Goal: Use online tool/utility: Utilize a website feature to perform a specific function

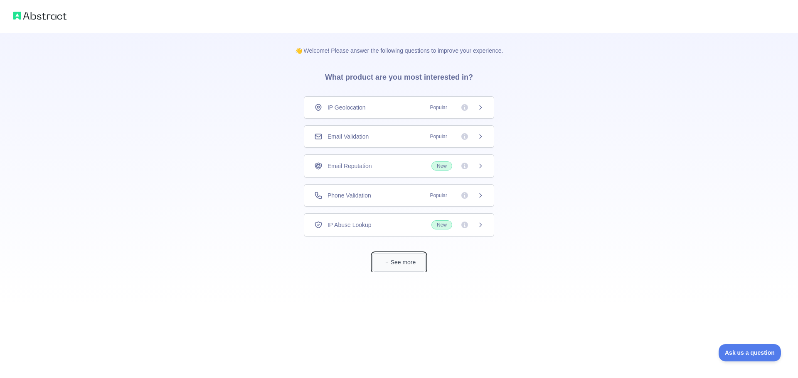
click at [399, 259] on button "See more" at bounding box center [398, 262] width 53 height 19
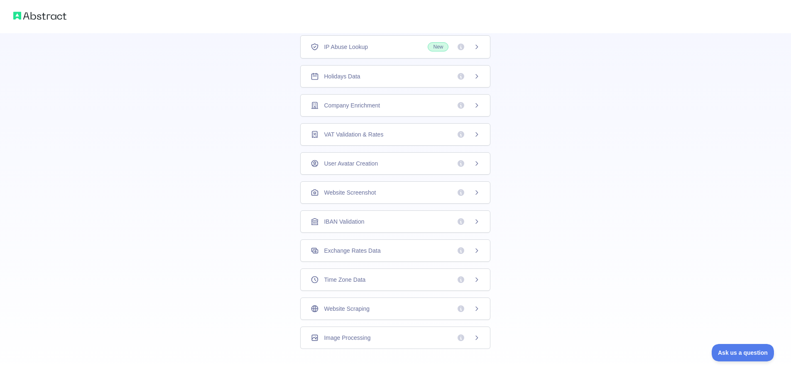
scroll to position [150, 0]
click at [382, 299] on div "Website Scraping" at bounding box center [395, 305] width 190 height 22
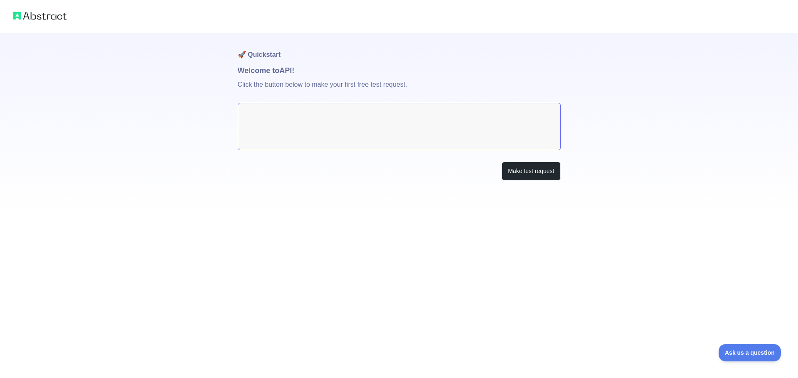
click at [437, 140] on textarea at bounding box center [399, 126] width 323 height 47
click at [407, 129] on textarea at bounding box center [399, 126] width 323 height 47
drag, startPoint x: 405, startPoint y: 112, endPoint x: 303, endPoint y: 130, distance: 103.4
click at [320, 130] on textarea at bounding box center [399, 126] width 323 height 47
drag, startPoint x: 303, startPoint y: 130, endPoint x: 352, endPoint y: 143, distance: 50.9
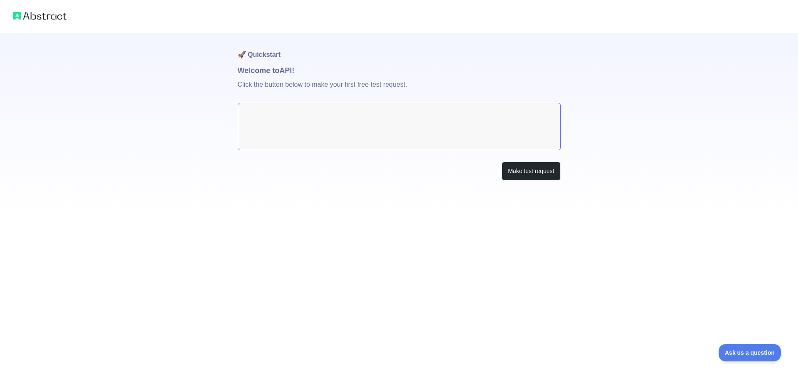
click at [305, 130] on textarea at bounding box center [399, 126] width 323 height 47
drag, startPoint x: 538, startPoint y: 175, endPoint x: 531, endPoint y: 175, distance: 7.1
click at [536, 175] on button "Make test request" at bounding box center [530, 171] width 59 height 19
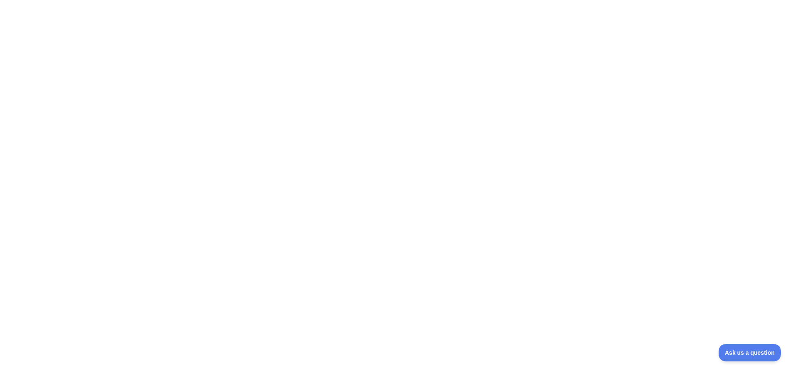
click at [306, 113] on div at bounding box center [399, 189] width 798 height 378
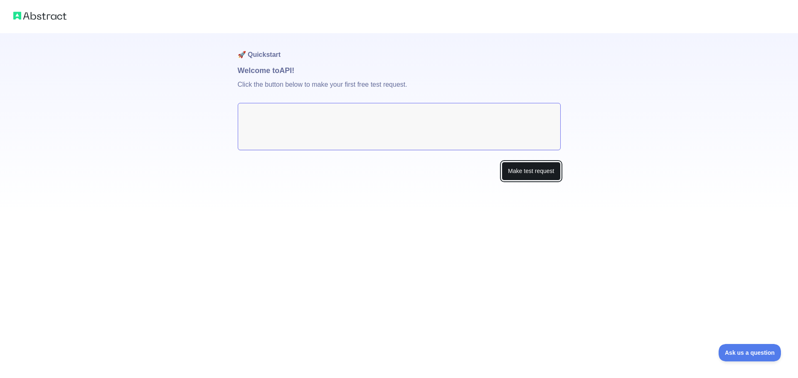
click at [521, 174] on button "Make test request" at bounding box center [530, 171] width 59 height 19
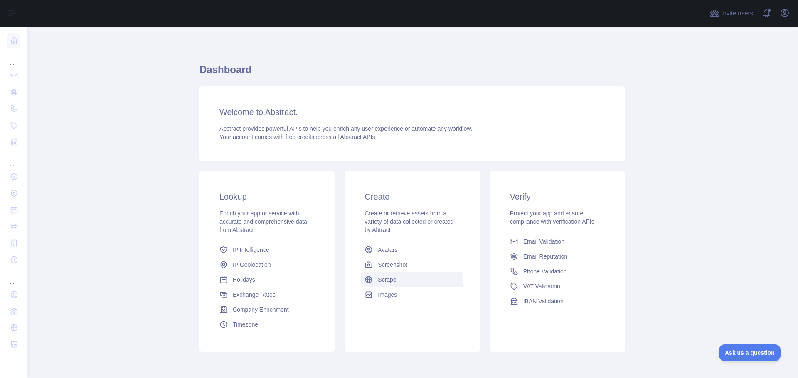
click at [410, 281] on link "Scrape" at bounding box center [412, 280] width 102 height 15
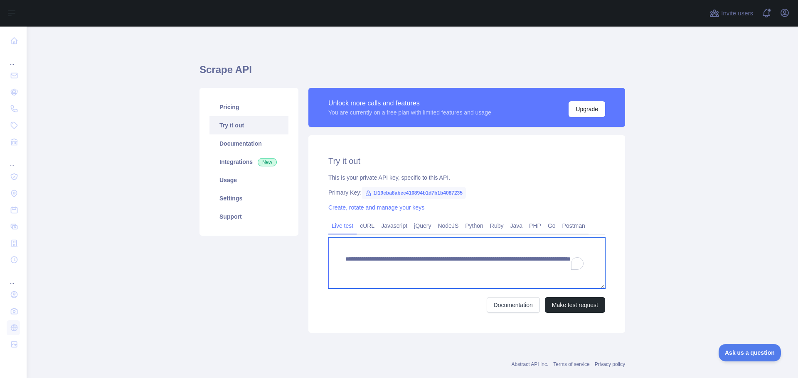
drag, startPoint x: 442, startPoint y: 269, endPoint x: 313, endPoint y: 248, distance: 130.5
click at [313, 248] on div "**********" at bounding box center [466, 234] width 317 height 198
click at [436, 250] on textarea "**********" at bounding box center [466, 263] width 277 height 51
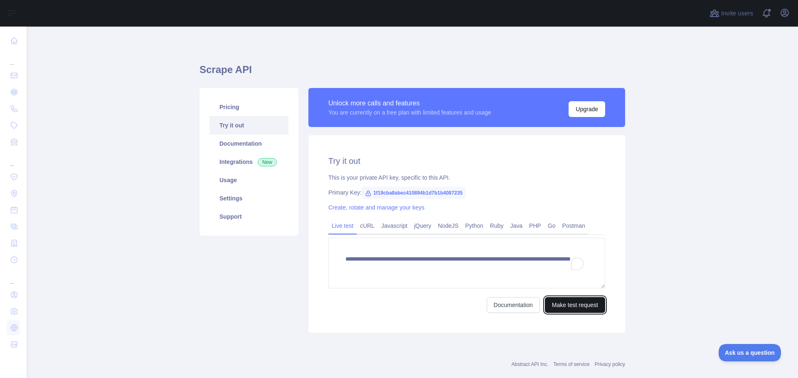
click at [559, 302] on button "Make test request" at bounding box center [575, 305] width 60 height 16
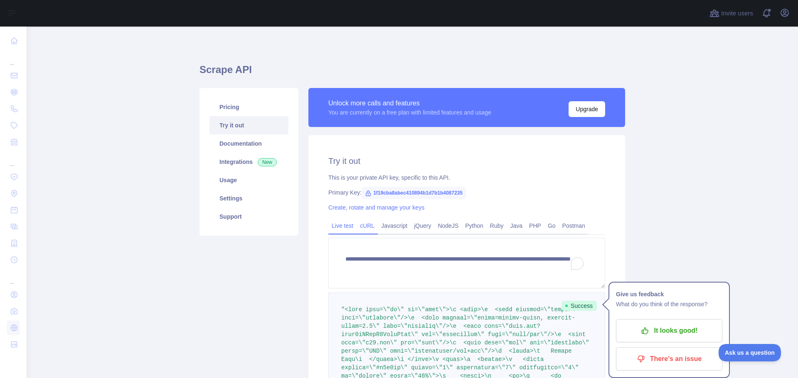
click at [368, 232] on link "cURL" at bounding box center [366, 225] width 21 height 13
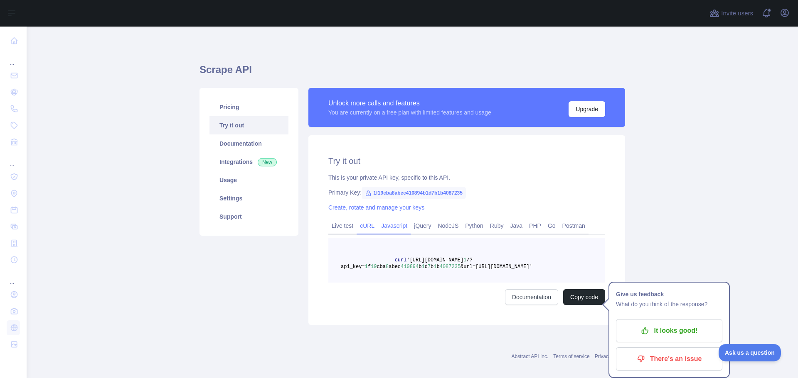
click at [394, 227] on link "Javascript" at bounding box center [394, 225] width 33 height 13
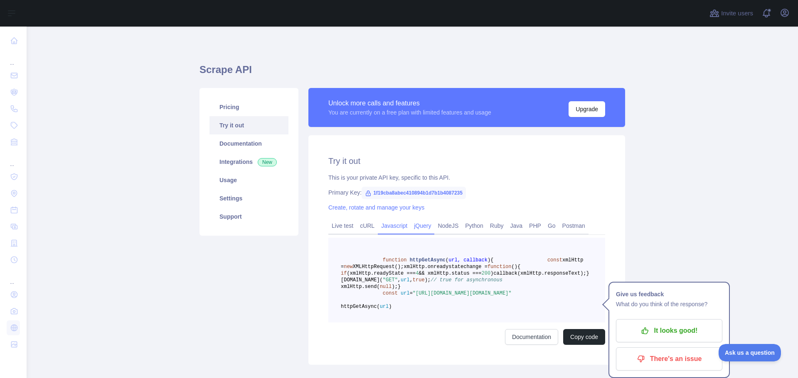
click at [424, 230] on link "jQuery" at bounding box center [422, 225] width 24 height 13
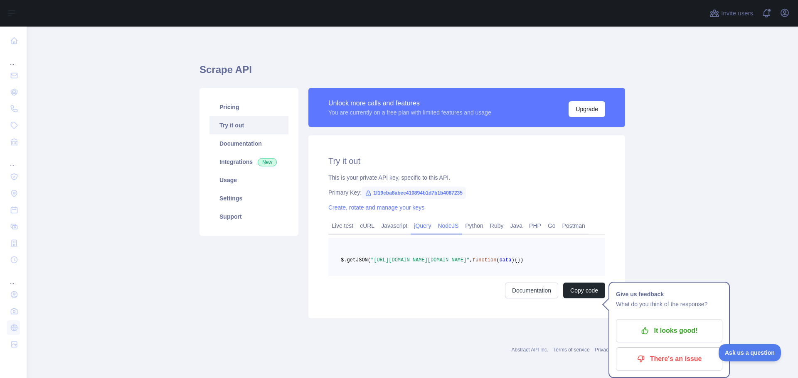
click at [437, 228] on link "NodeJS" at bounding box center [447, 225] width 27 height 13
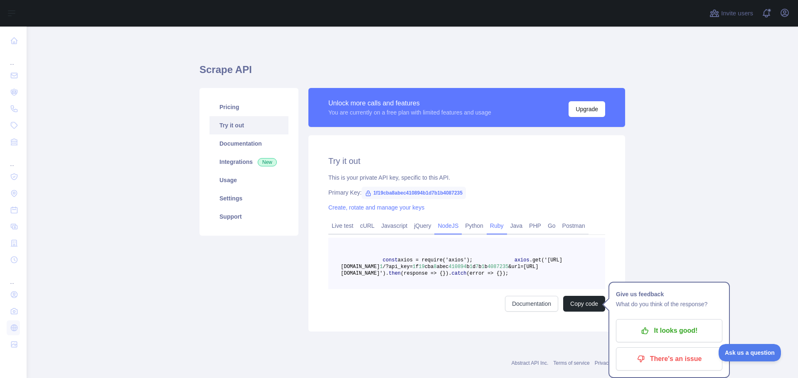
click at [497, 231] on link "Ruby" at bounding box center [497, 225] width 20 height 13
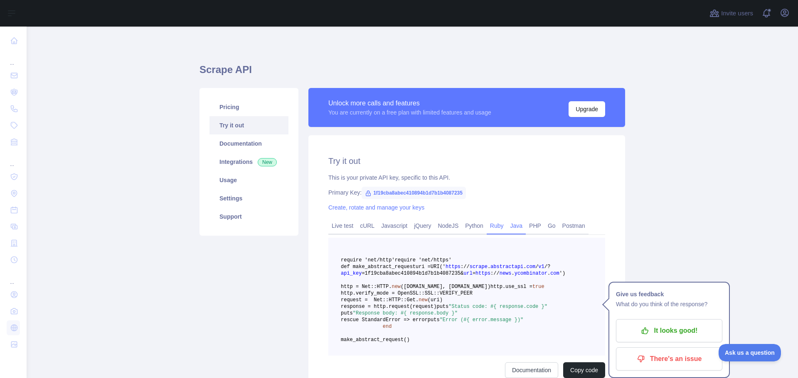
click at [507, 223] on link "Java" at bounding box center [516, 225] width 19 height 13
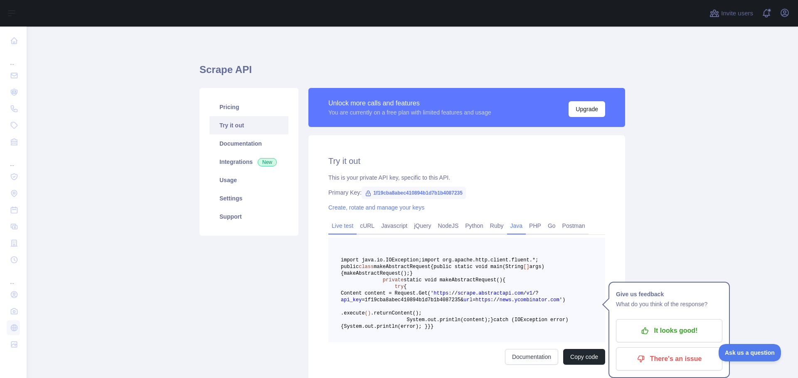
click at [352, 223] on link "Live test" at bounding box center [342, 225] width 28 height 13
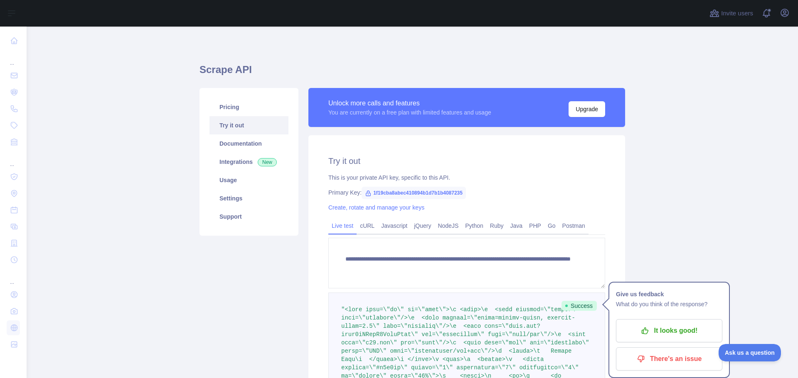
click at [330, 222] on link "Live test" at bounding box center [342, 225] width 28 height 13
click at [245, 115] on link "Pricing" at bounding box center [248, 107] width 79 height 18
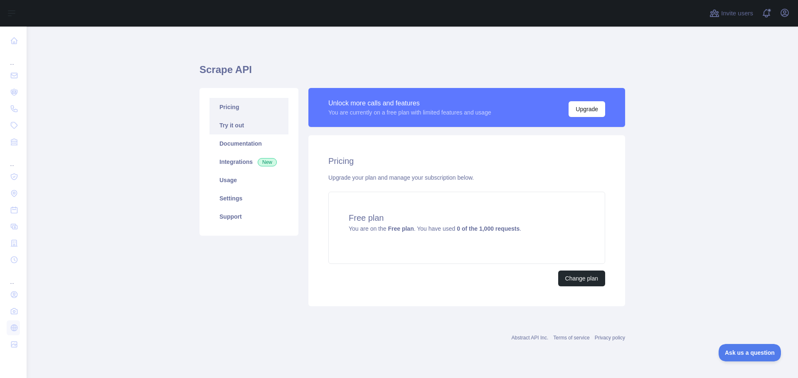
click at [253, 125] on link "Try it out" at bounding box center [248, 125] width 79 height 18
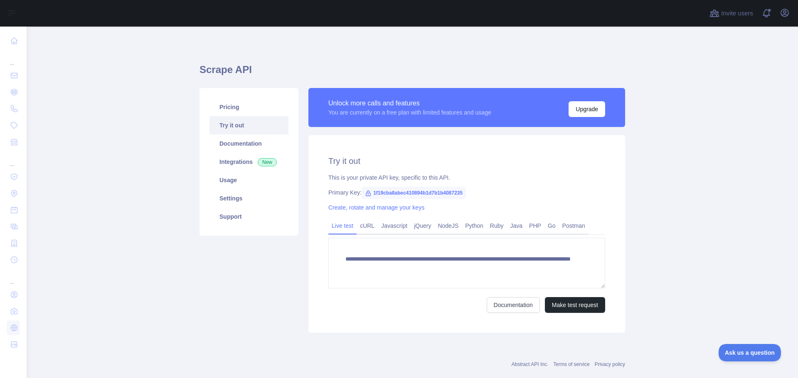
click at [254, 96] on div "Pricing Try it out Documentation Integrations New Usage Settings Support" at bounding box center [248, 162] width 99 height 148
click at [251, 104] on link "Pricing" at bounding box center [248, 107] width 79 height 18
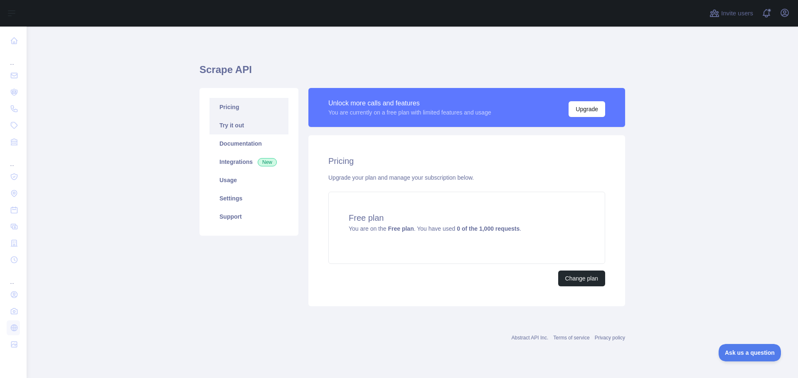
click at [250, 130] on link "Try it out" at bounding box center [248, 125] width 79 height 18
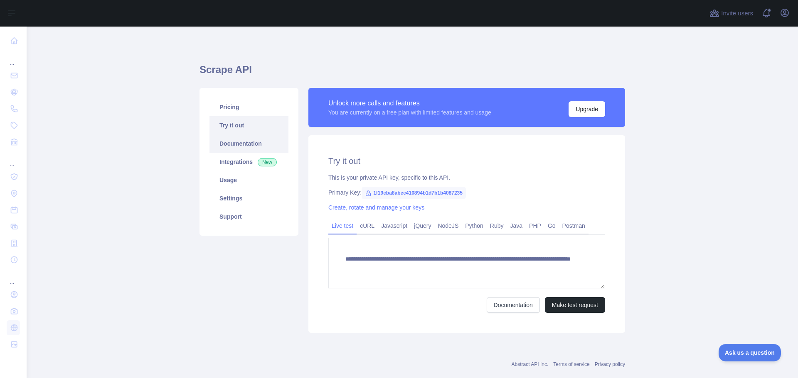
click at [256, 148] on link "Documentation" at bounding box center [248, 144] width 79 height 18
click at [253, 145] on link "Documentation" at bounding box center [248, 144] width 79 height 18
click at [410, 186] on div "**********" at bounding box center [466, 234] width 317 height 198
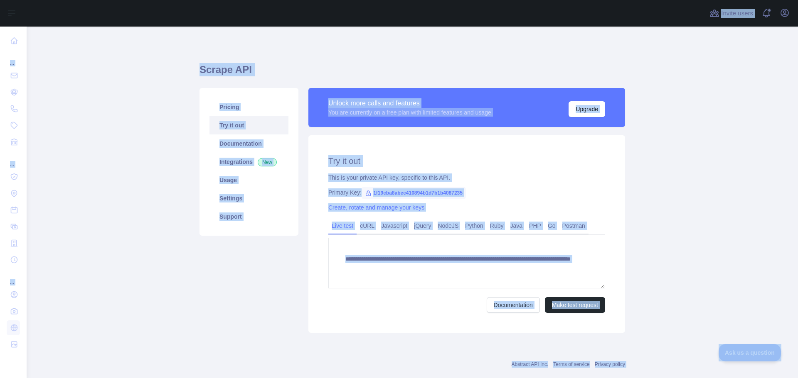
copy body "**********"
click at [413, 197] on span "1f19cba8abec410894b1d7b1b4087235" at bounding box center [413, 193] width 104 height 12
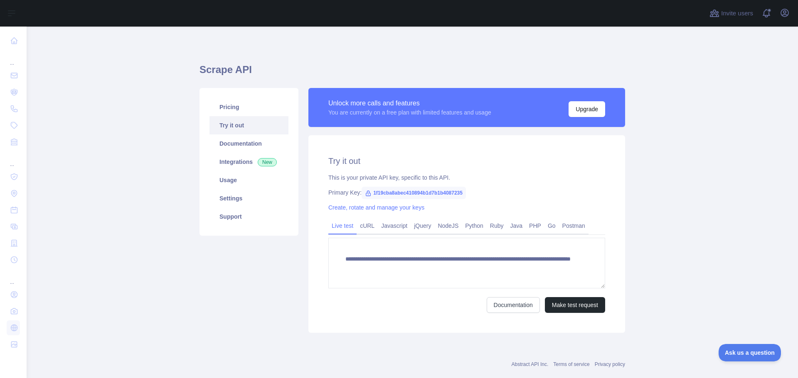
click at [415, 192] on span "1f19cba8abec410894b1d7b1b4087235" at bounding box center [413, 193] width 104 height 12
copy span "1f19cba8abec410894b1d7b1b4087235"
click at [411, 187] on span "1f19cba8abec410894b1d7b1b4087235" at bounding box center [413, 193] width 104 height 12
click at [413, 197] on span "1f19cba8abec410894b1d7b1b4087235" at bounding box center [413, 193] width 104 height 12
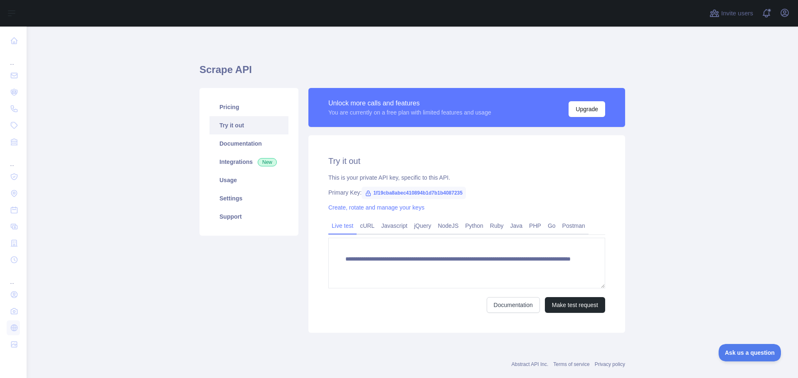
click at [413, 191] on span "1f19cba8abec410894b1d7b1b4087235" at bounding box center [413, 193] width 104 height 12
copy span "1f19cba8abec410894b1d7b1b4087235"
